Goal: Complete application form

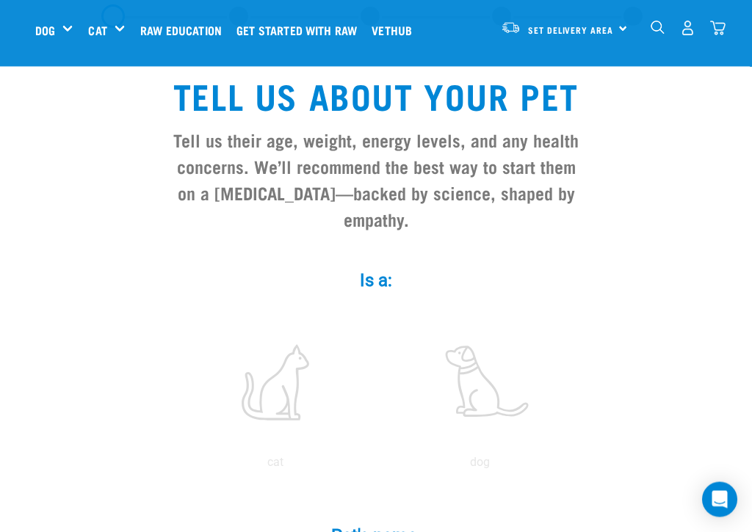
scroll to position [73, 0]
click at [477, 394] on label at bounding box center [479, 382] width 198 height 125
click at [377, 466] on input "radio" at bounding box center [377, 466] width 0 height 0
radio input "true"
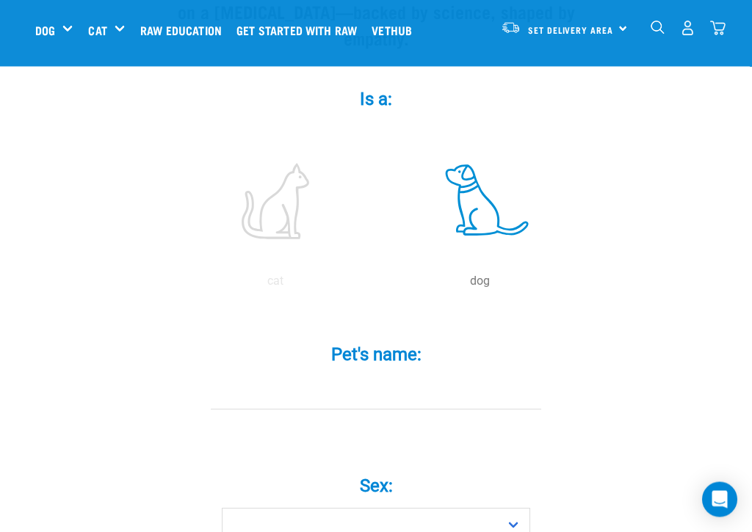
scroll to position [281, 0]
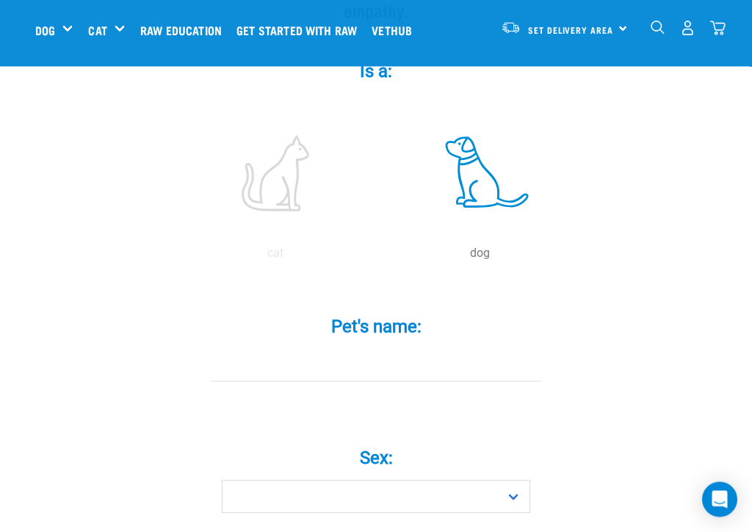
click at [234, 372] on input "Pet's name: *" at bounding box center [376, 366] width 330 height 33
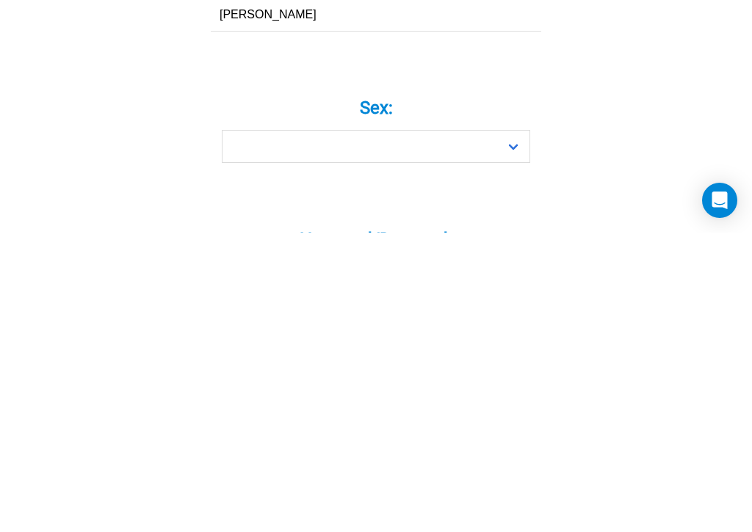
type input "[PERSON_NAME]"
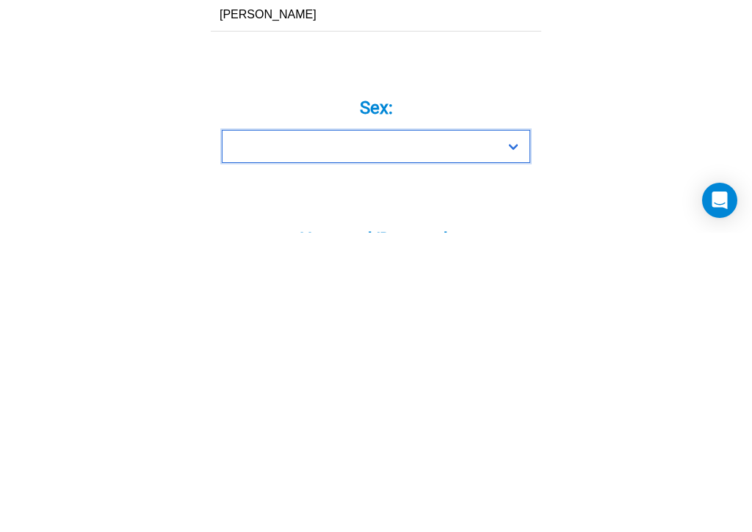
click at [274, 430] on select "Boy Girl" at bounding box center [376, 446] width 308 height 33
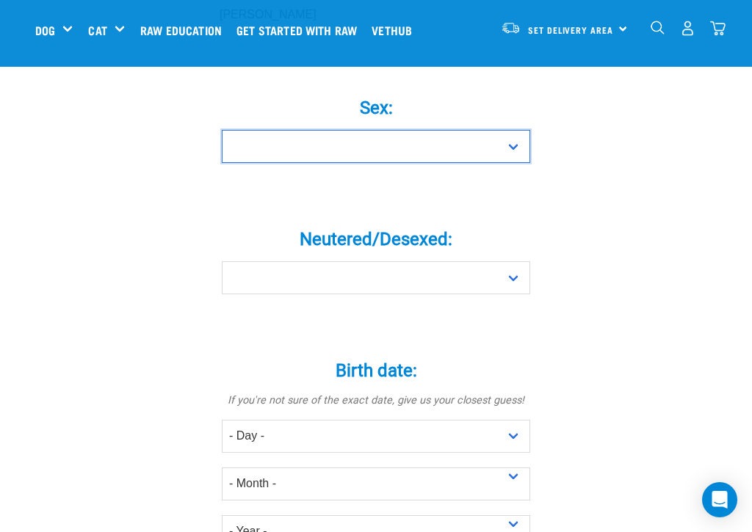
select select "girl"
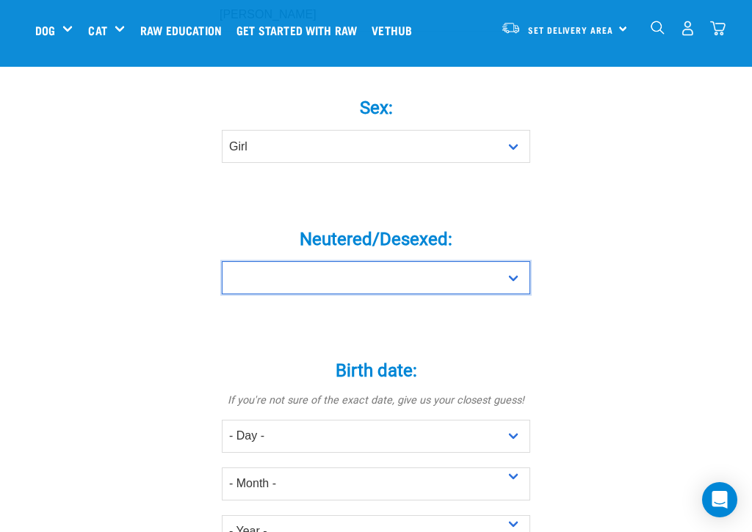
click at [241, 284] on select "Yes No" at bounding box center [376, 277] width 308 height 33
select select "no"
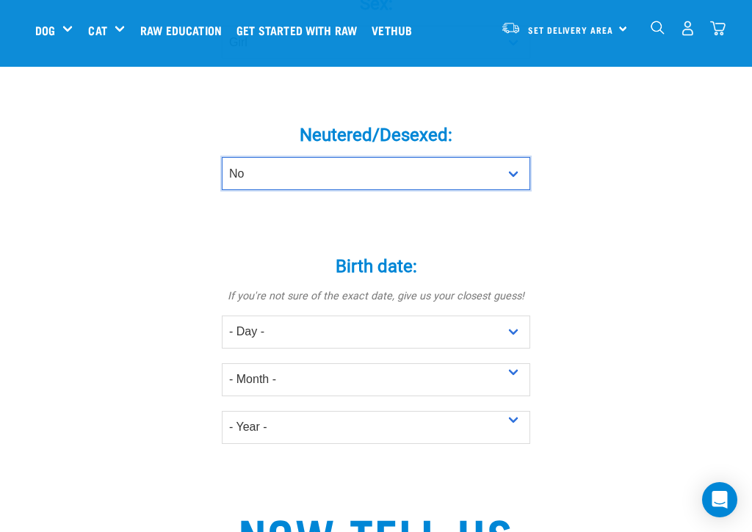
scroll to position [748, 0]
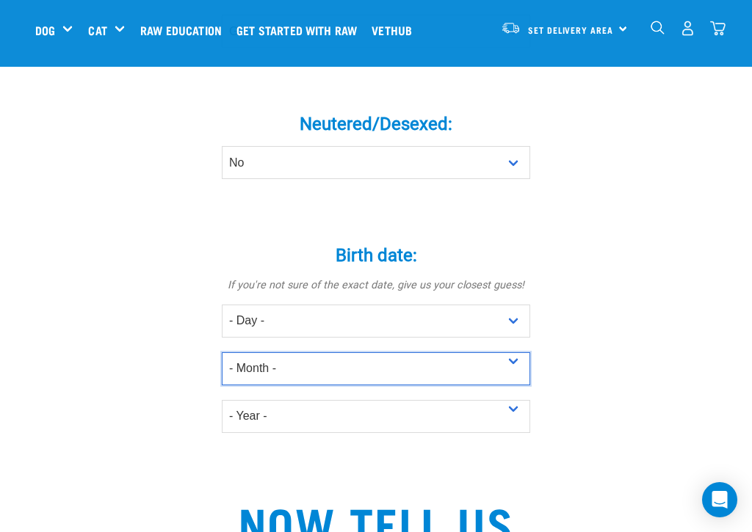
click at [242, 377] on select "- Month - January February March April May June July August September October N…" at bounding box center [376, 368] width 308 height 33
select select "September"
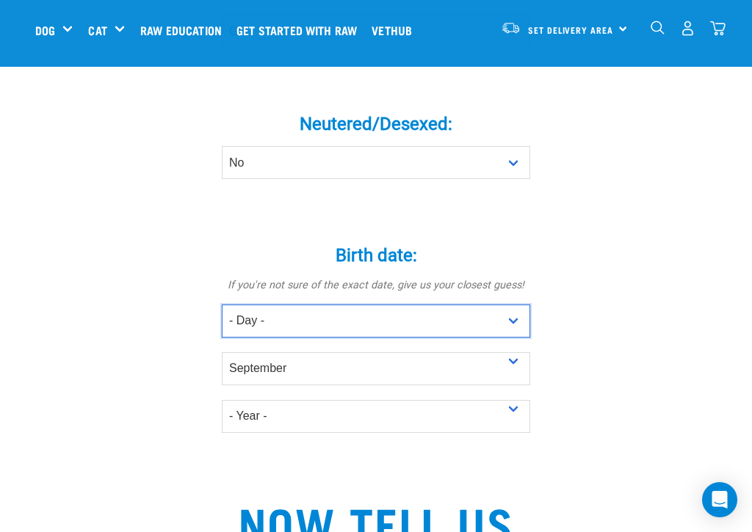
click at [239, 334] on select "- Day - 1 2 3 4 5 6 7 8 9 10 11 12 13 14 15 16 17 18 19 20 21 22 23 24 25 26 27" at bounding box center [376, 321] width 308 height 33
select select "9"
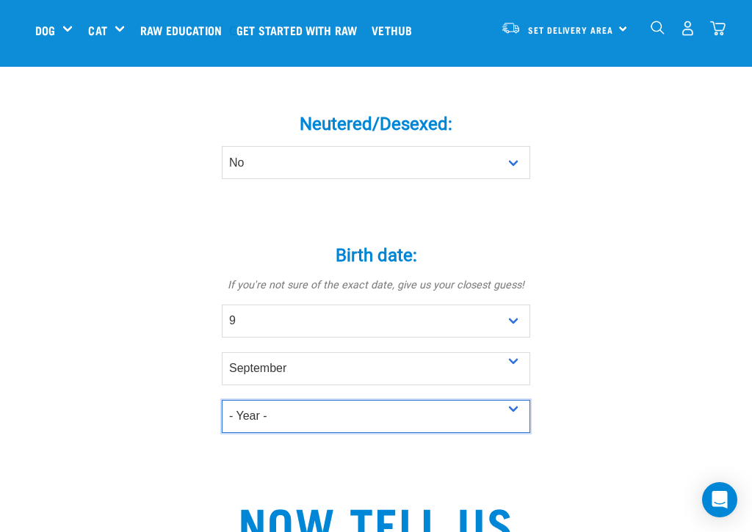
click at [239, 425] on select "- Year - 2025 2024 2023 2022 2021 2020 2019 2018 2017 2016 2015 2014 2013 2012" at bounding box center [376, 416] width 308 height 33
select select "2018"
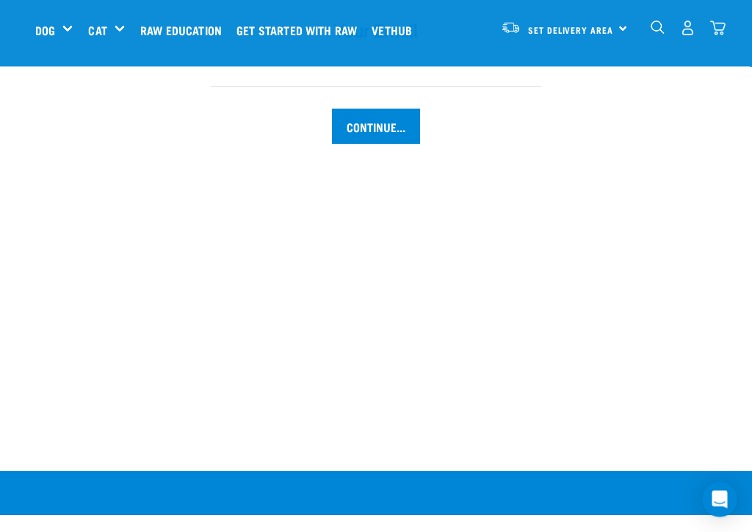
scroll to position [1715, 0]
